Goal: Information Seeking & Learning: Learn about a topic

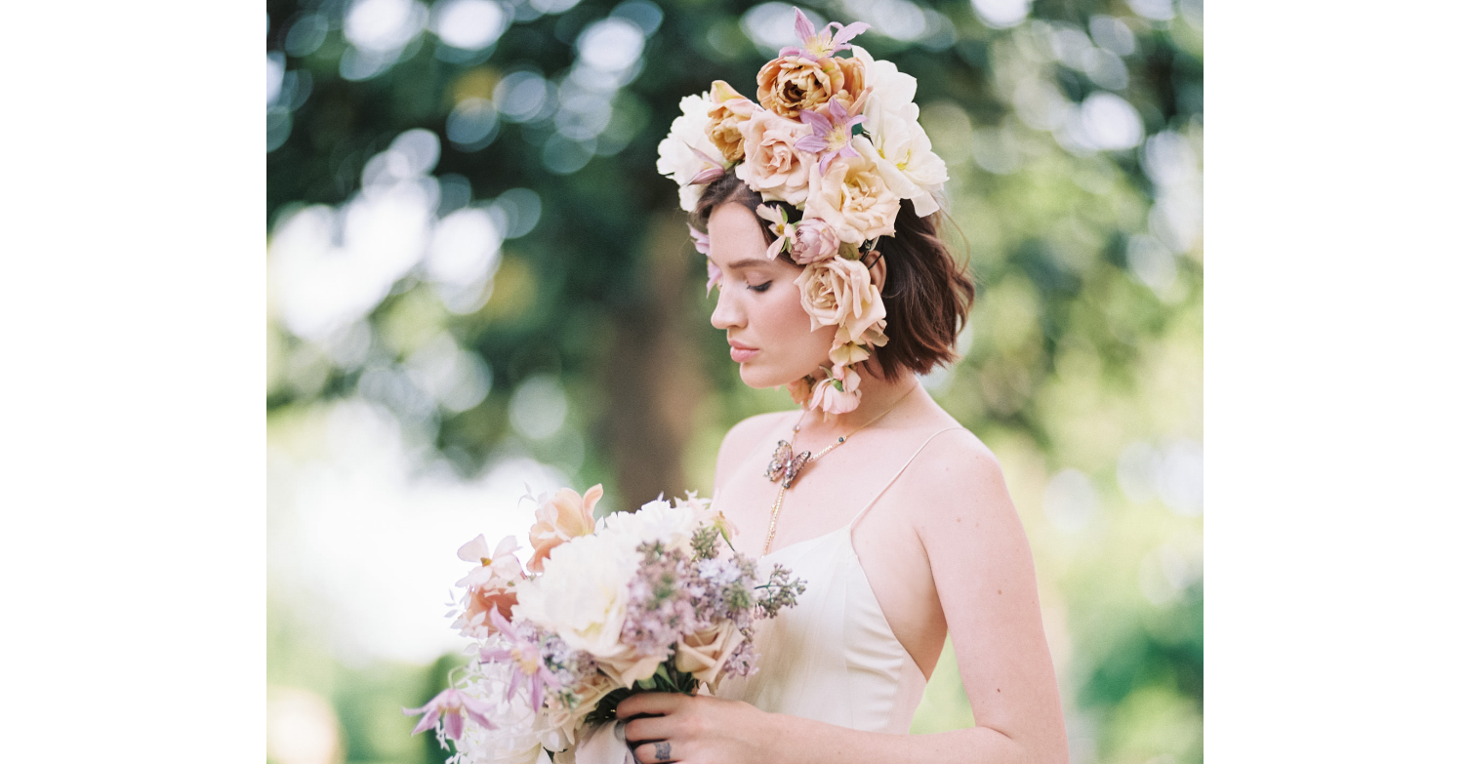
scroll to position [1031, 0]
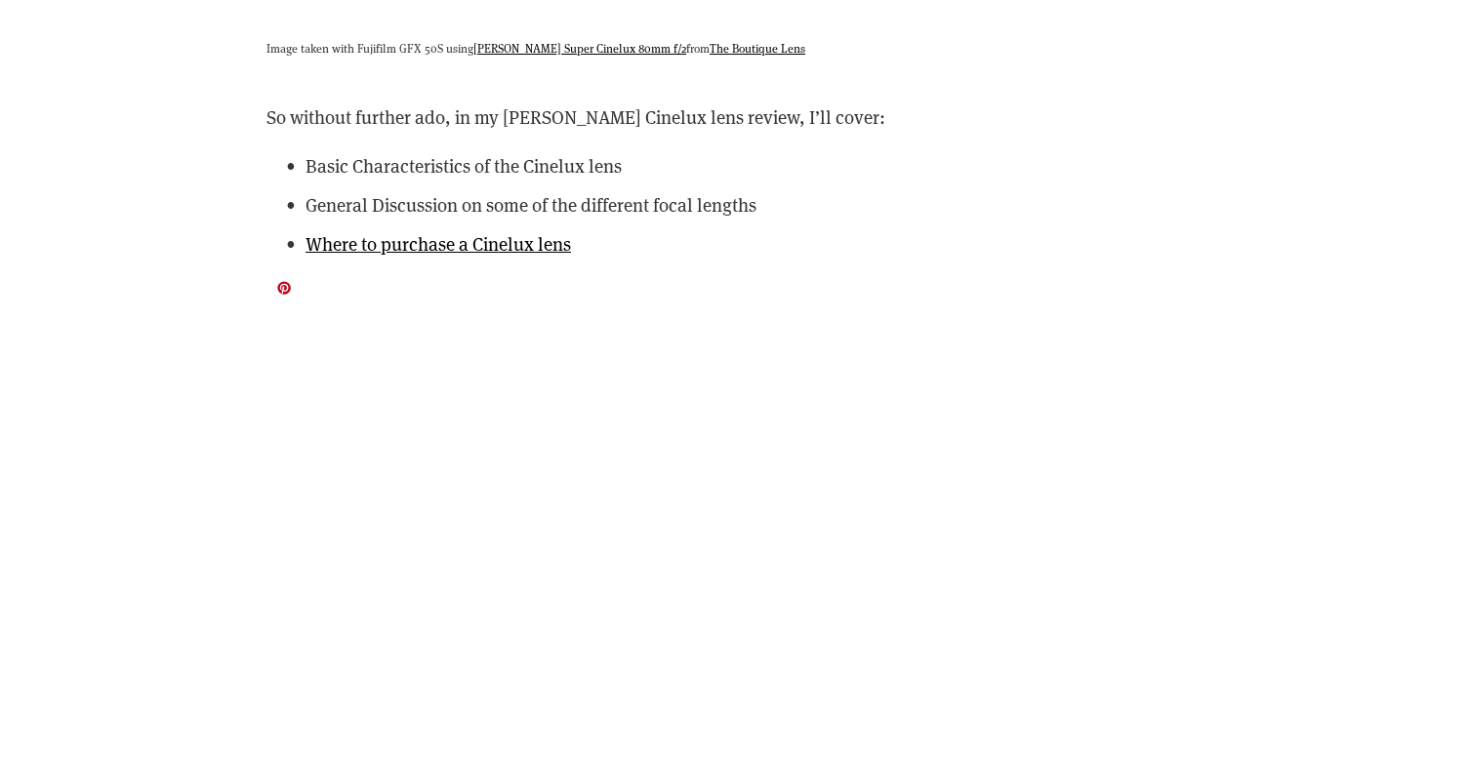
scroll to position [5301, 0]
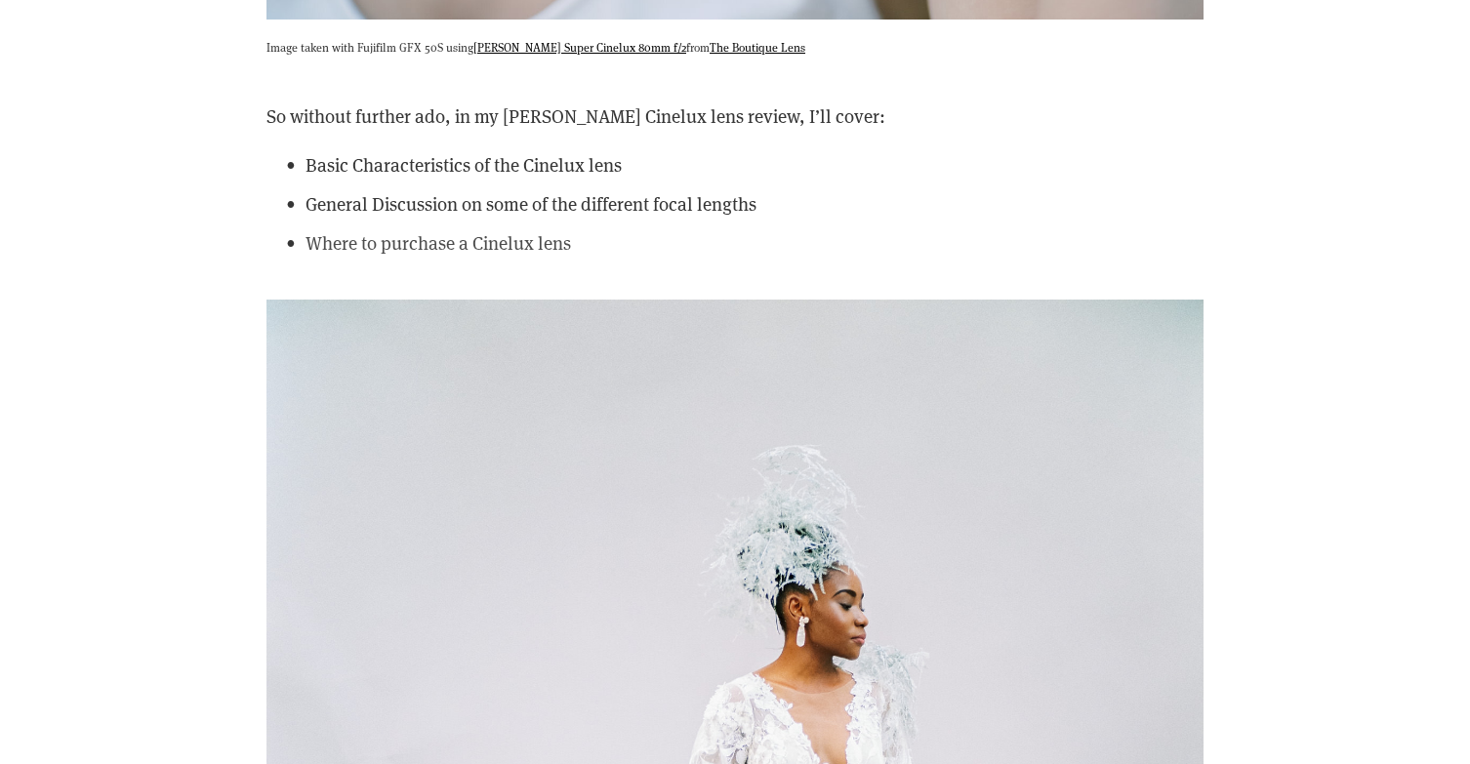
click at [535, 230] on link "Where to purchase a Cinelux lens" at bounding box center [437, 242] width 265 height 24
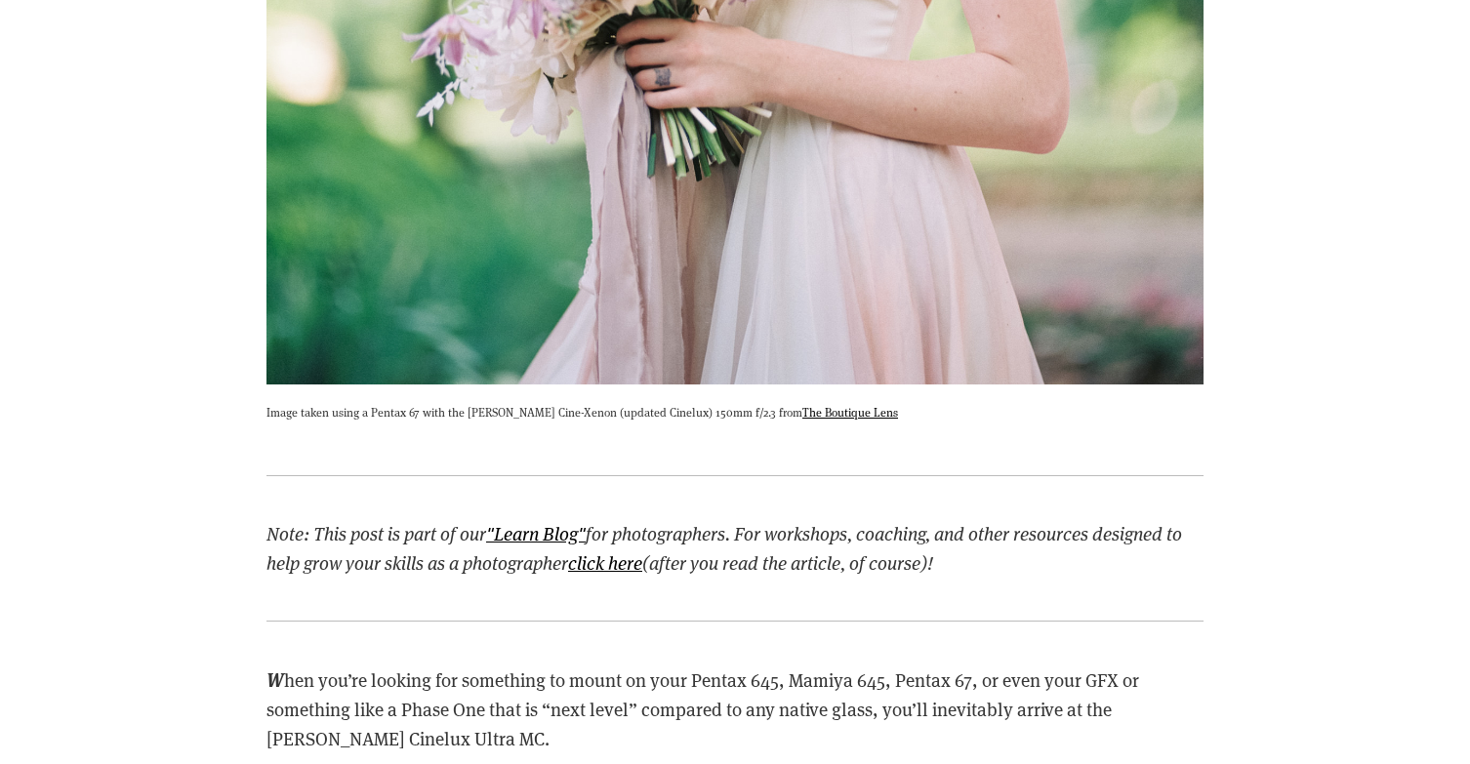
scroll to position [1892, 0]
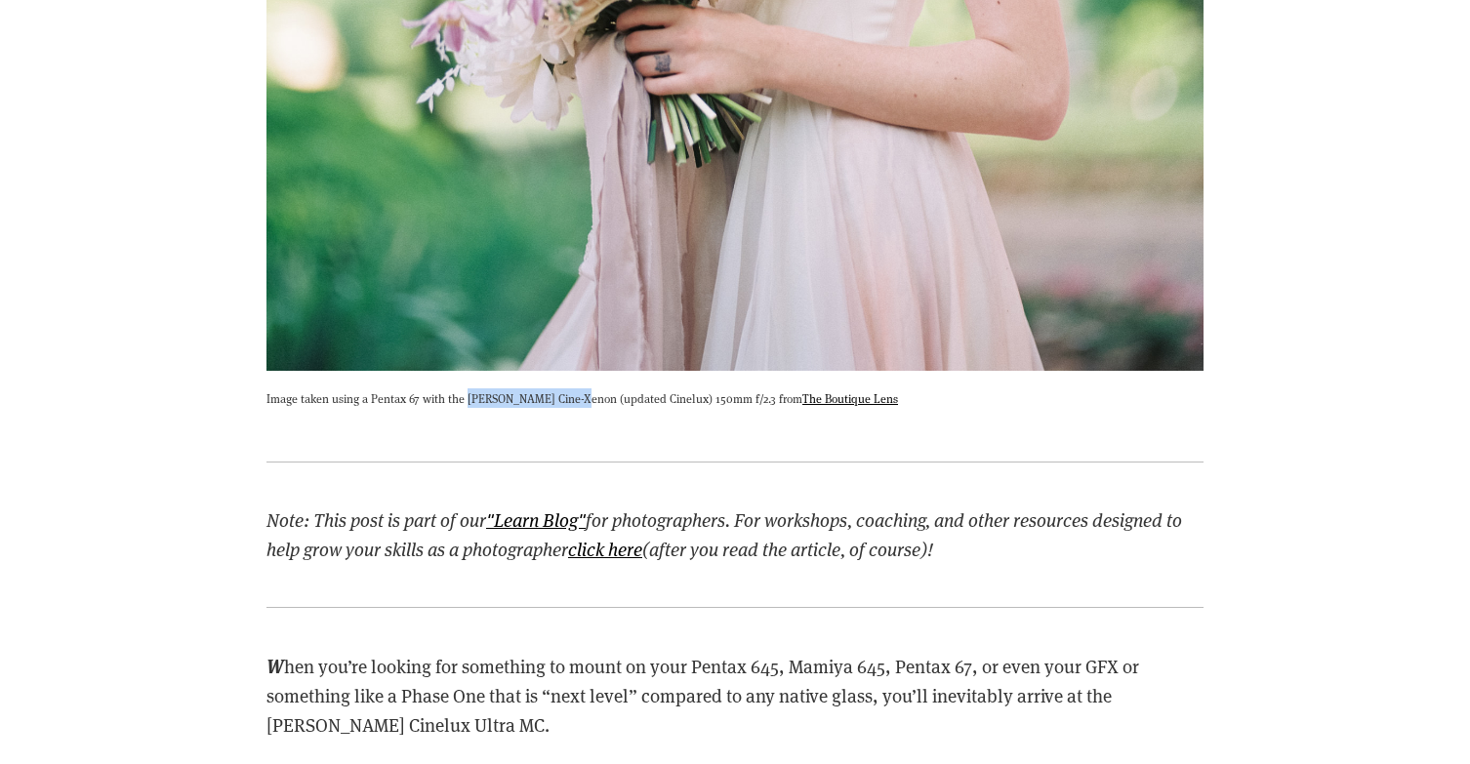
drag, startPoint x: 577, startPoint y: 396, endPoint x: 466, endPoint y: 399, distance: 111.3
click at [466, 399] on p "Image taken using a Pentax 67 with the Schneider Cine-Xenon (updated Cinelux) 1…" at bounding box center [734, 398] width 937 height 20
copy p "Schneider Cine-Xenon"
